Goal: Information Seeking & Learning: Learn about a topic

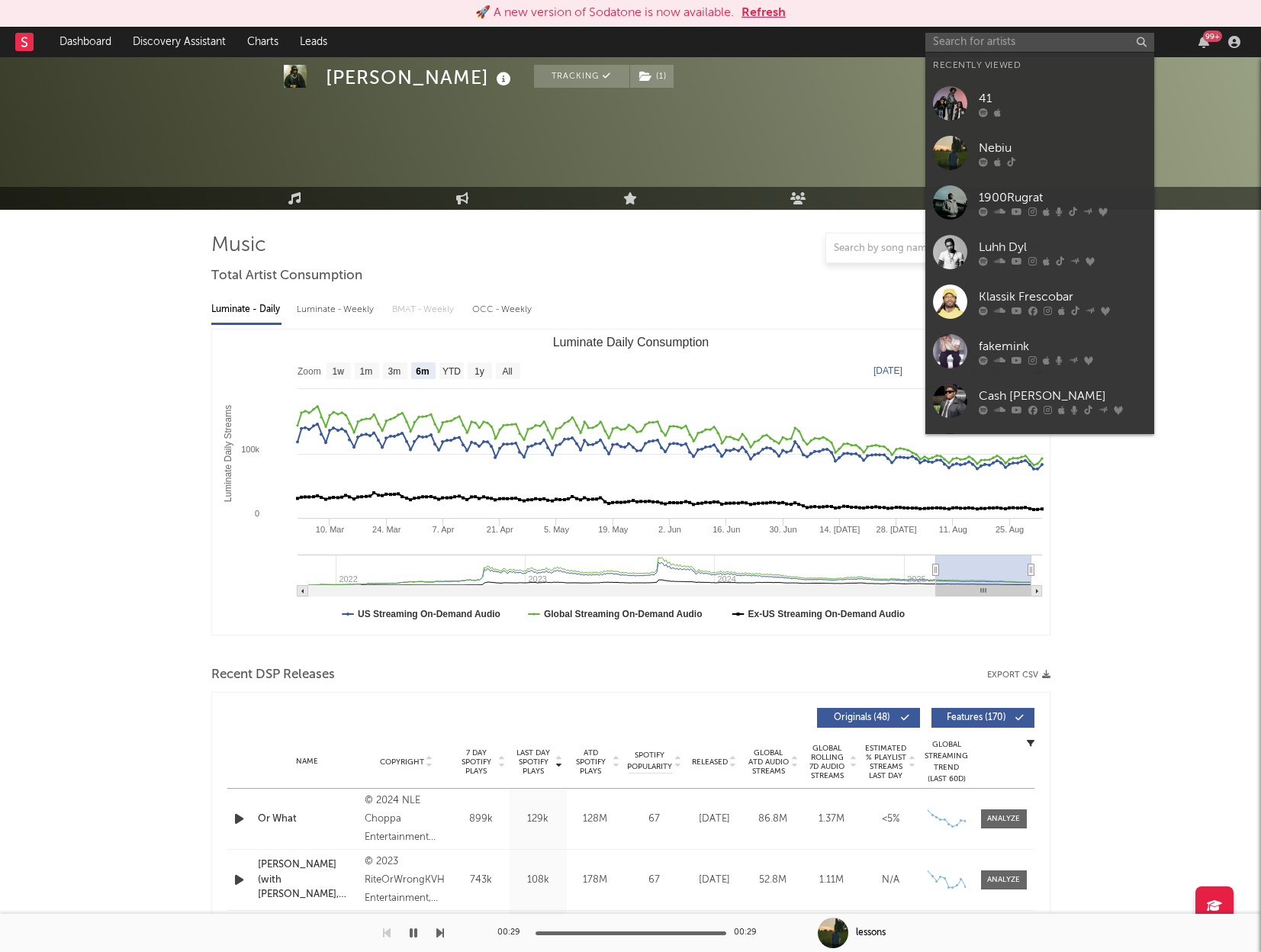
select select "6m"
click at [1009, 45] on input "text" at bounding box center [1039, 42] width 229 height 19
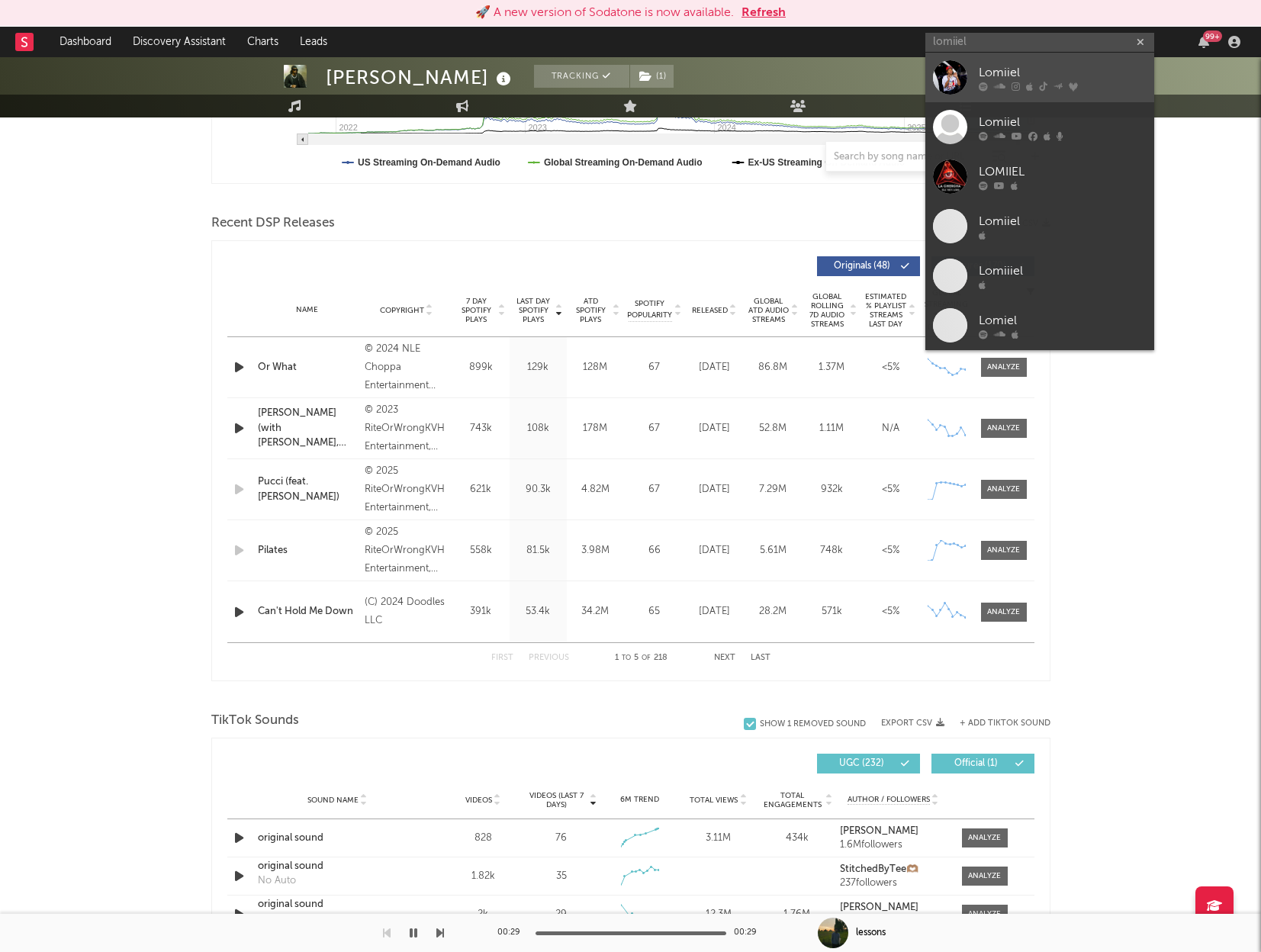
type input "lomiiel"
click at [1001, 64] on div "Lomiiel" at bounding box center [1062, 73] width 168 height 18
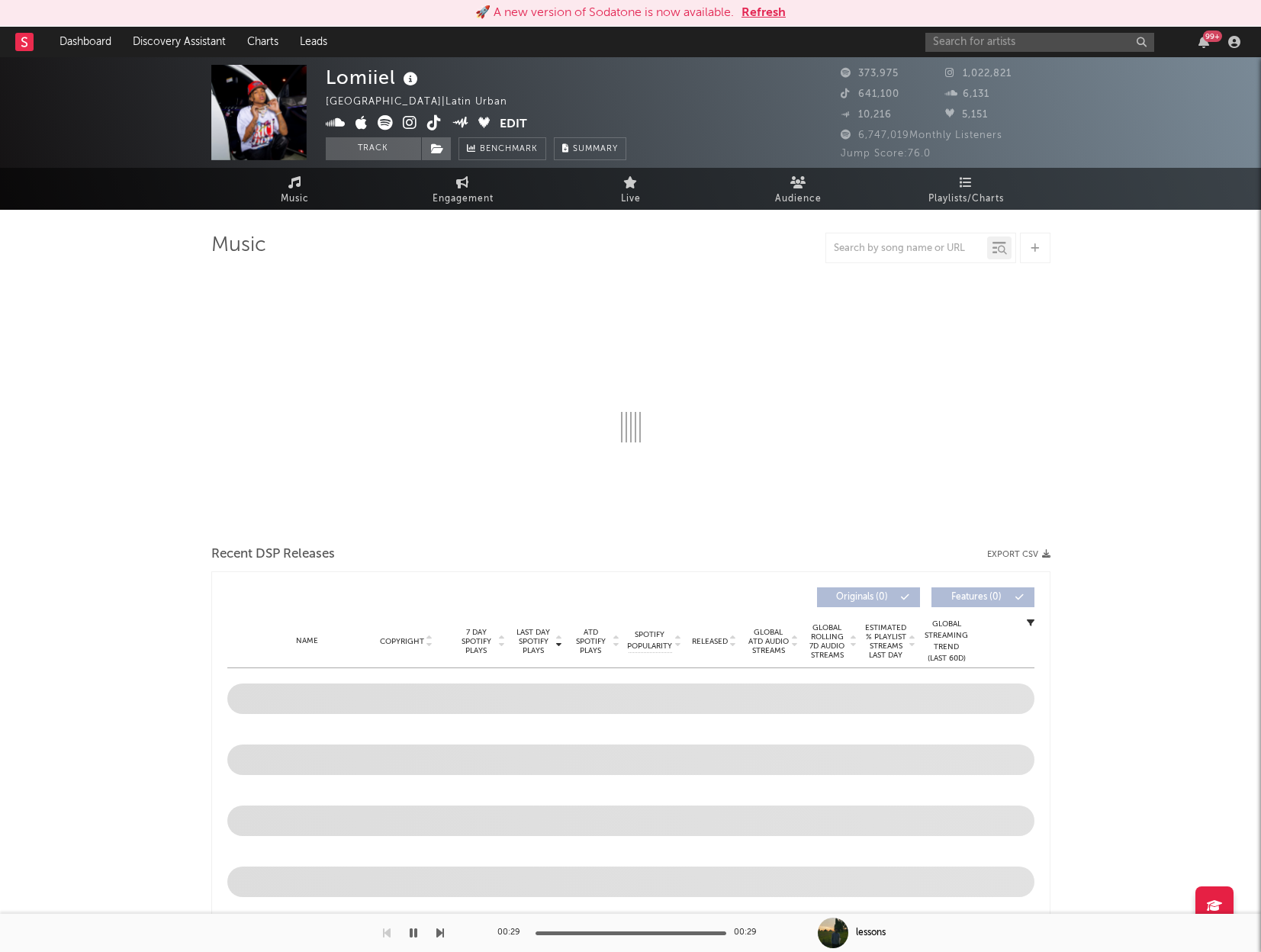
select select "6m"
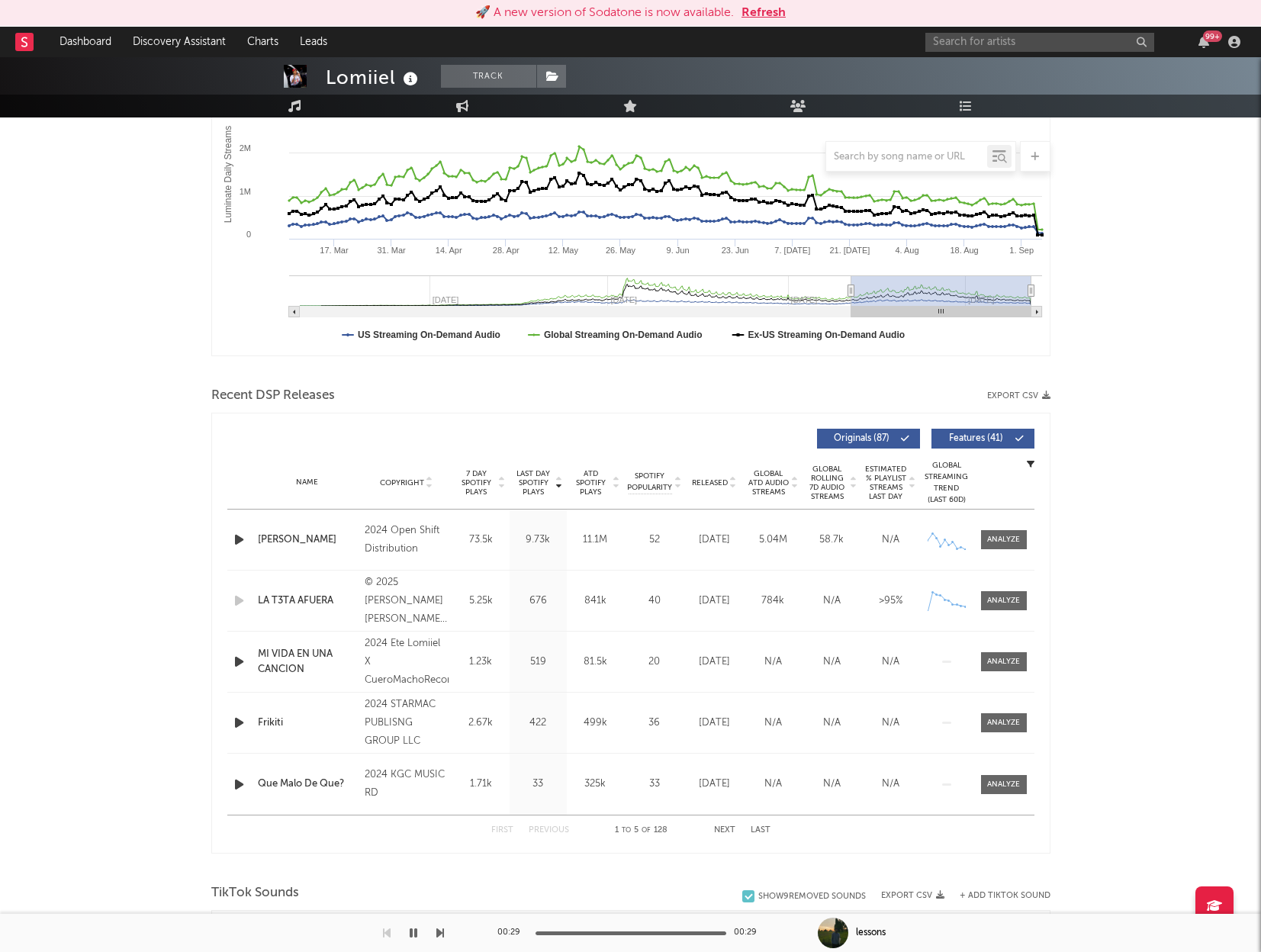
scroll to position [281, 0]
click at [1003, 534] on div at bounding box center [1003, 539] width 33 height 12
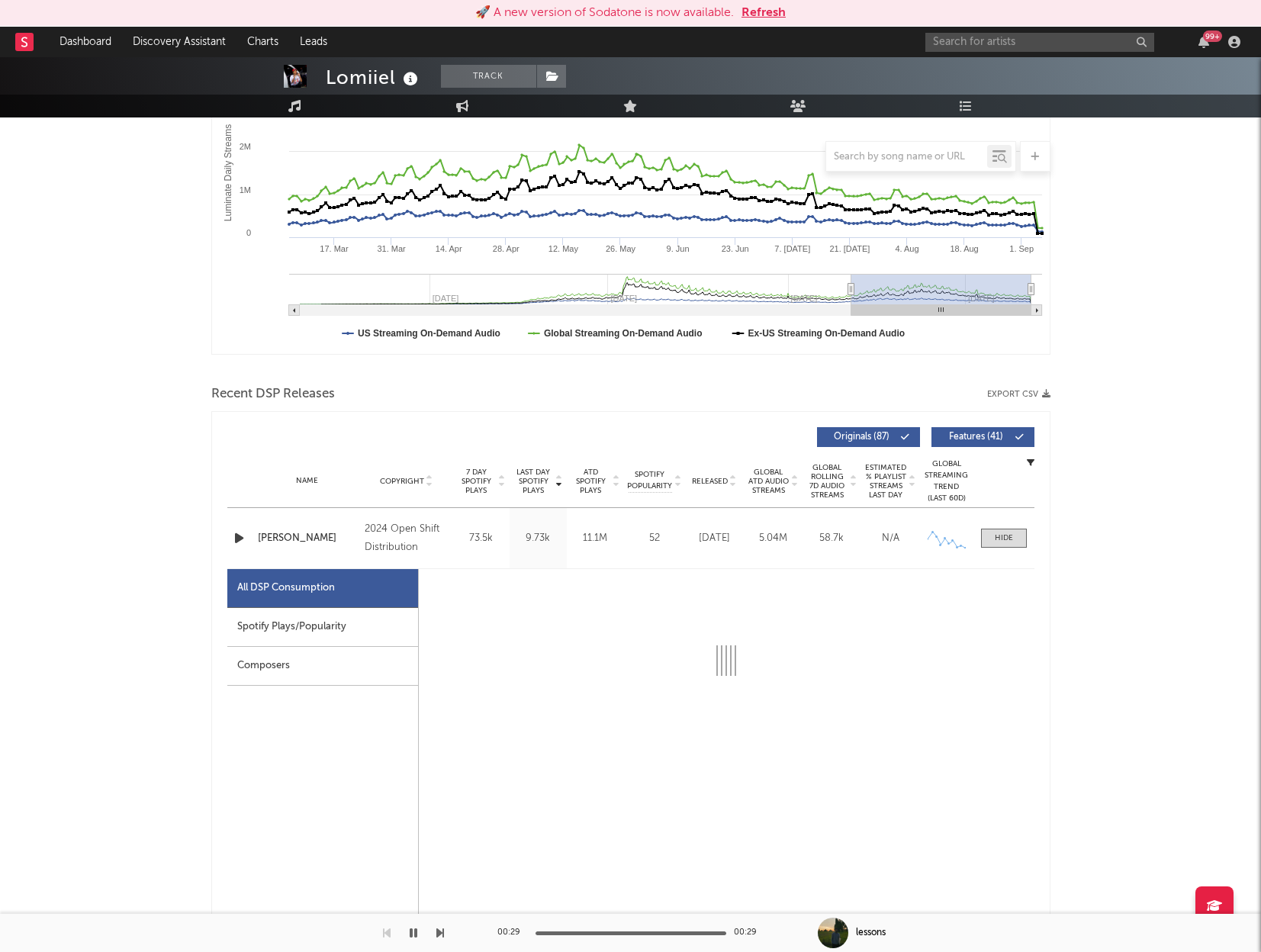
select select "6m"
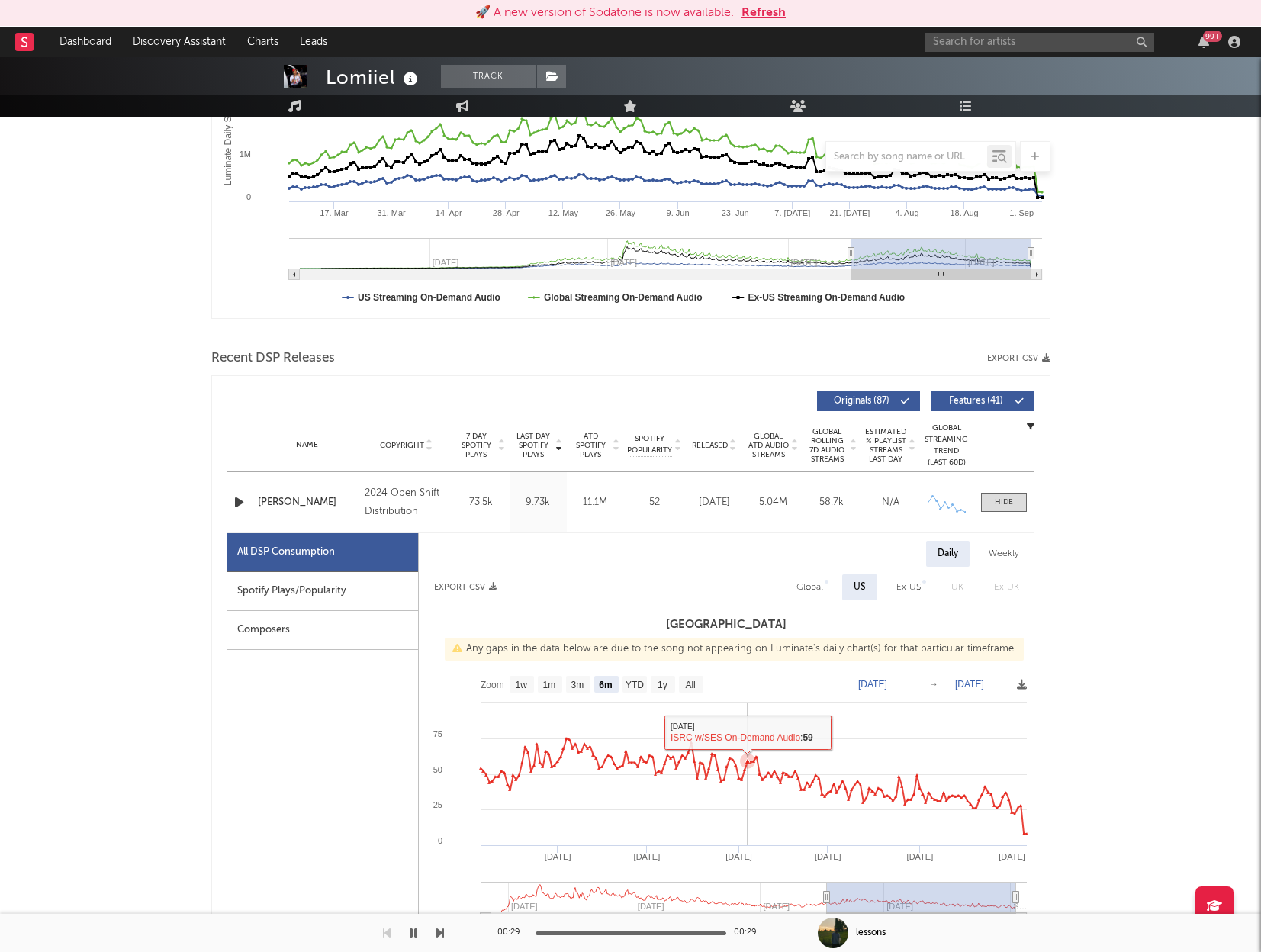
scroll to position [346, 0]
